Goal: Task Accomplishment & Management: Manage account settings

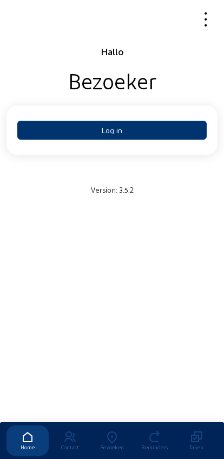
click at [73, 126] on button "Log in" at bounding box center [111, 130] width 189 height 19
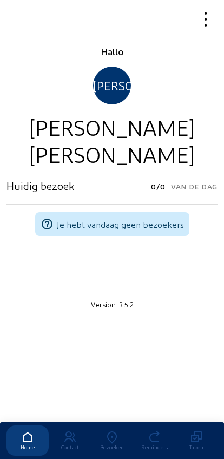
click at [114, 431] on icon at bounding box center [112, 437] width 42 height 13
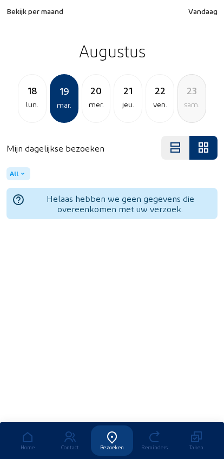
click at [12, 15] on span "Bekijk per maand" at bounding box center [34, 10] width 57 height 9
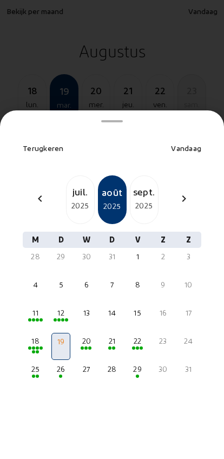
click at [33, 192] on div "chevron_left" at bounding box center [40, 200] width 26 height 16
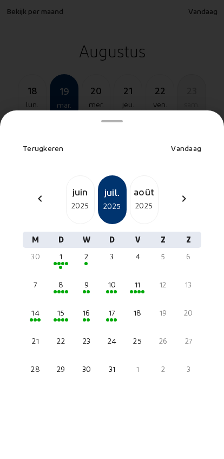
click at [81, 199] on div "2025" at bounding box center [81, 205] width 28 height 13
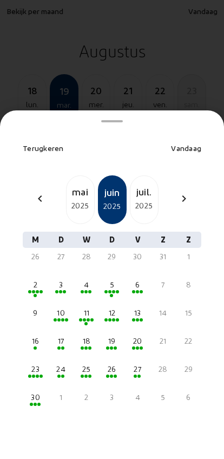
click at [146, 336] on div "20" at bounding box center [137, 341] width 17 height 11
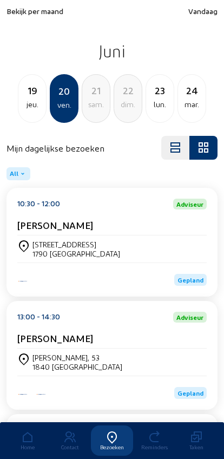
click at [155, 367] on div "[PERSON_NAME], 53 1840 [GEOGRAPHIC_DATA]" at bounding box center [111, 362] width 189 height 18
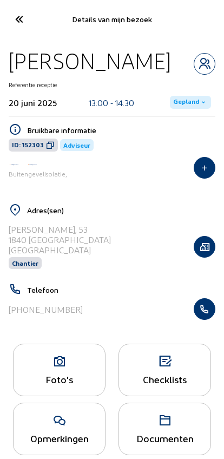
click at [206, 314] on icon "button" at bounding box center [204, 309] width 21 height 11
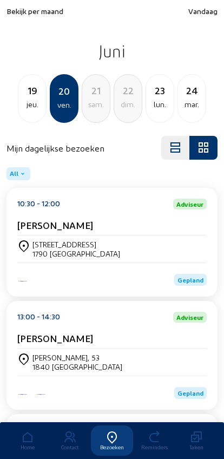
click at [35, 16] on span "Bekijk per maand" at bounding box center [34, 10] width 57 height 9
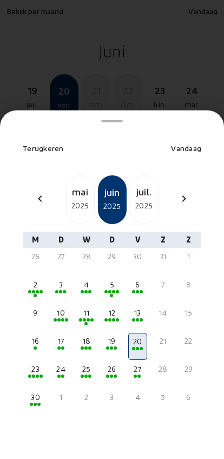
click at [141, 199] on div "2025" at bounding box center [144, 205] width 28 height 13
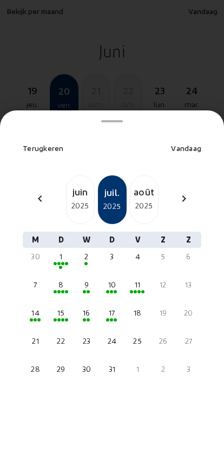
click at [109, 307] on div "17" at bounding box center [111, 312] width 17 height 11
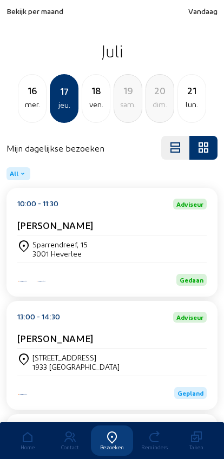
click at [44, 241] on div "Sparrendreef, 15 3001 Heverlee" at bounding box center [111, 248] width 189 height 27
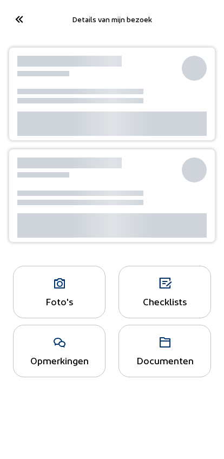
click at [57, 287] on icon at bounding box center [59, 283] width 91 height 13
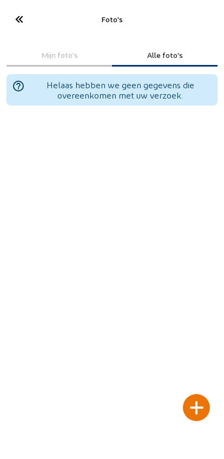
click at [202, 394] on div at bounding box center [196, 407] width 27 height 27
click at [198, 394] on div at bounding box center [196, 407] width 27 height 27
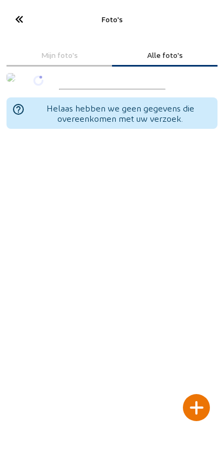
click at [200, 394] on div at bounding box center [196, 407] width 27 height 27
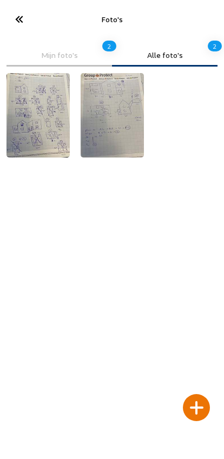
click at [13, 22] on icon at bounding box center [19, 19] width 18 height 19
